Goal: Information Seeking & Learning: Check status

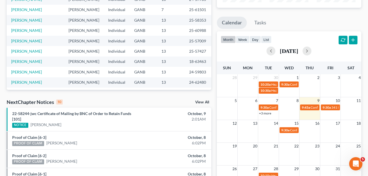
scroll to position [139, 0]
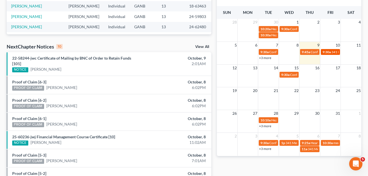
click at [332, 53] on span "341 Meeting for [PERSON_NAME]" at bounding box center [357, 52] width 50 height 4
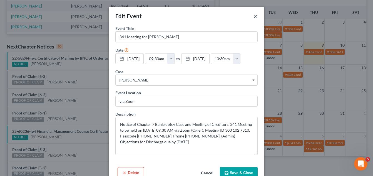
click at [253, 17] on button "×" at bounding box center [255, 16] width 4 height 7
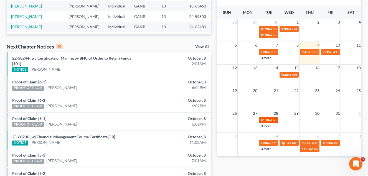
click at [271, 120] on span "10:10a" at bounding box center [266, 120] width 10 height 4
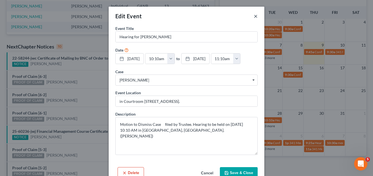
click at [253, 16] on button "×" at bounding box center [255, 16] width 4 height 7
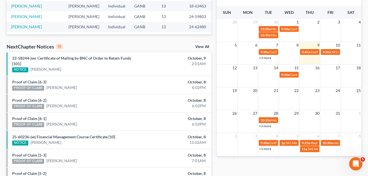
click at [268, 126] on link "+3 more" at bounding box center [265, 126] width 12 height 4
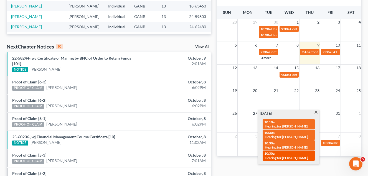
click at [287, 158] on span "Hearing for [PERSON_NAME]" at bounding box center [286, 158] width 43 height 4
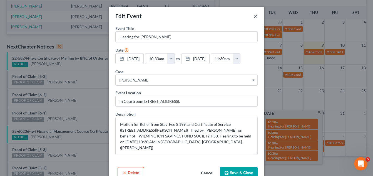
click at [253, 16] on button "×" at bounding box center [255, 16] width 4 height 7
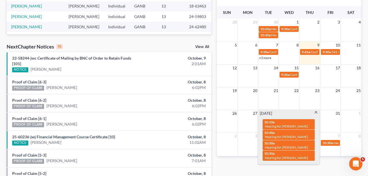
click at [316, 112] on span at bounding box center [316, 113] width 4 height 4
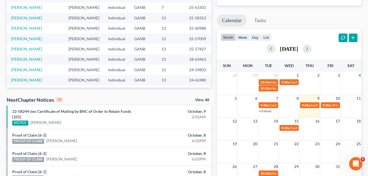
scroll to position [83, 0]
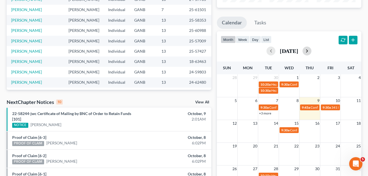
click at [312, 51] on button "button" at bounding box center [307, 51] width 9 height 9
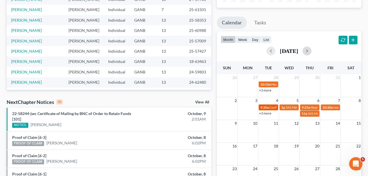
click at [272, 109] on span "Confirmation Hearing for [PERSON_NAME]" at bounding box center [302, 108] width 64 height 4
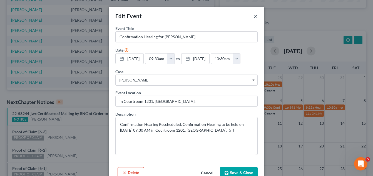
click at [254, 16] on button "×" at bounding box center [255, 16] width 4 height 7
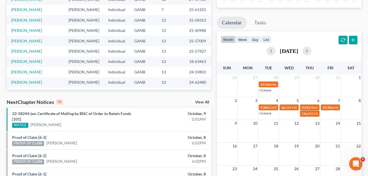
click at [268, 114] on link "+3 more" at bounding box center [265, 113] width 12 height 4
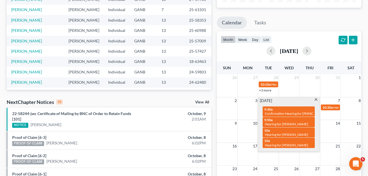
click at [316, 100] on span at bounding box center [316, 101] width 4 height 4
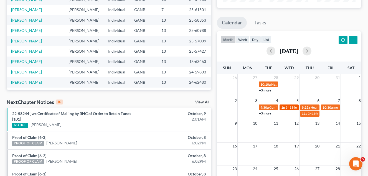
click at [293, 107] on span "341 Meeting for [PERSON_NAME]" at bounding box center [311, 108] width 50 height 4
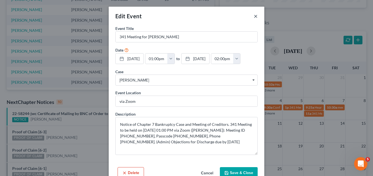
click at [253, 16] on button "×" at bounding box center [255, 16] width 4 height 7
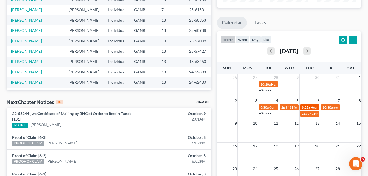
click at [310, 108] on span "9:25a" at bounding box center [306, 108] width 8 height 4
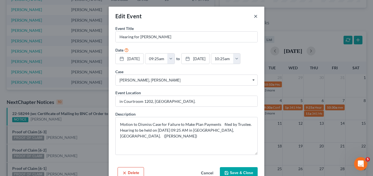
click at [253, 15] on button "×" at bounding box center [255, 16] width 4 height 7
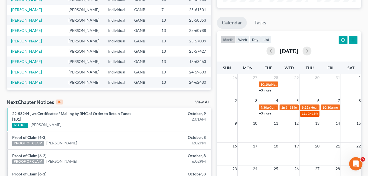
click at [312, 115] on span "341 Meeting for [PERSON_NAME]" at bounding box center [333, 114] width 50 height 4
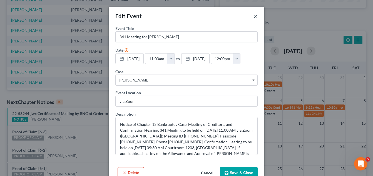
click at [253, 16] on button "×" at bounding box center [255, 16] width 4 height 7
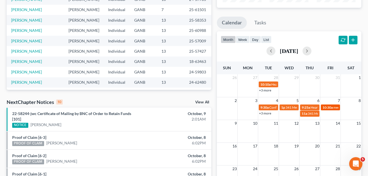
click at [332, 106] on span "10:30a" at bounding box center [328, 108] width 10 height 4
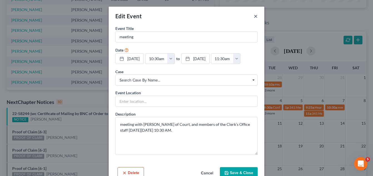
click at [253, 18] on button "×" at bounding box center [255, 16] width 4 height 7
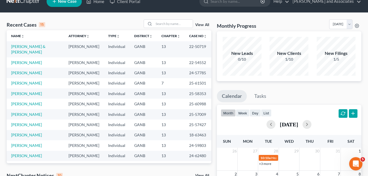
scroll to position [0, 0]
